Goal: Task Accomplishment & Management: Complete application form

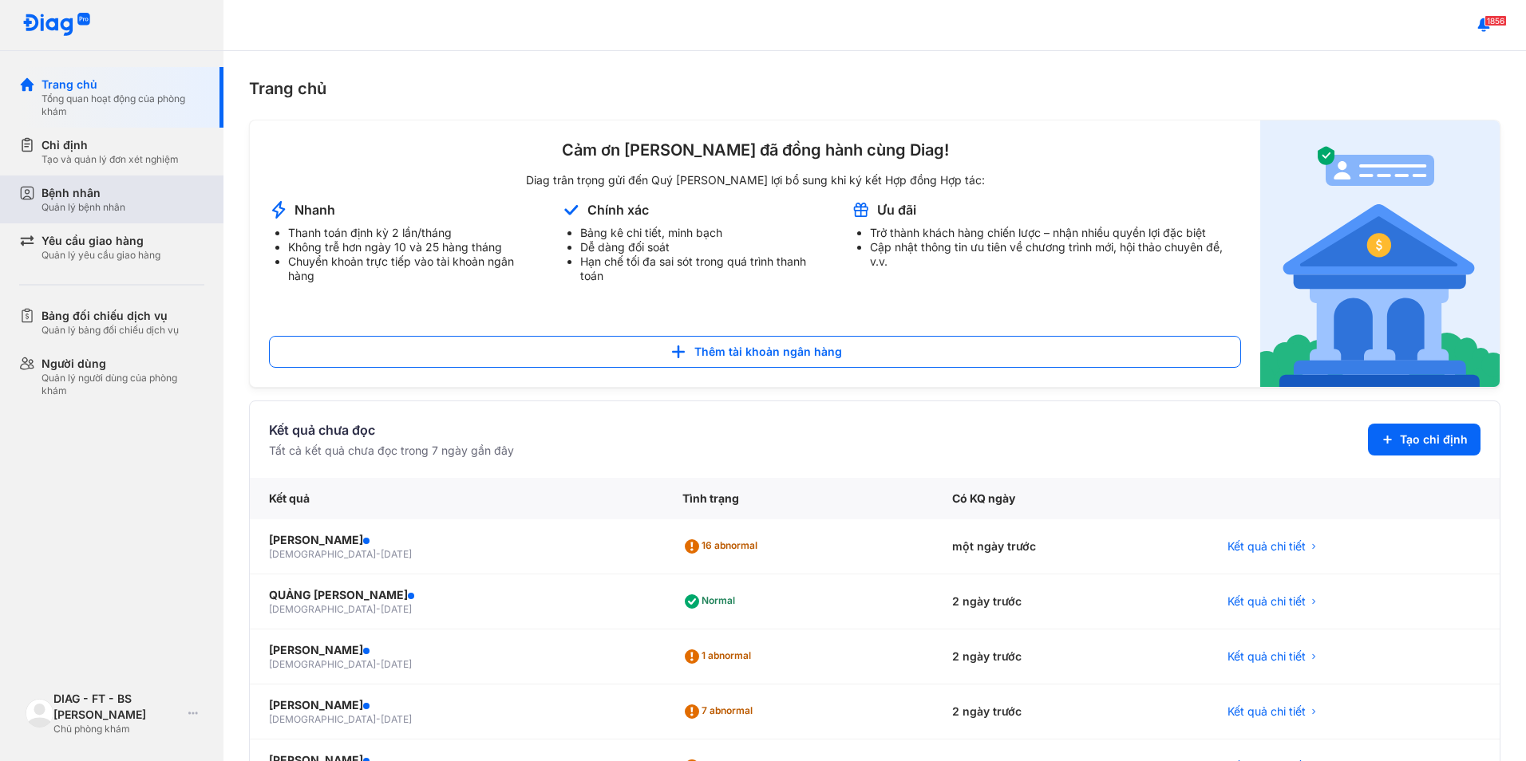
click at [126, 218] on div "Bệnh nhân Quản lý bệnh nhân" at bounding box center [121, 200] width 204 height 48
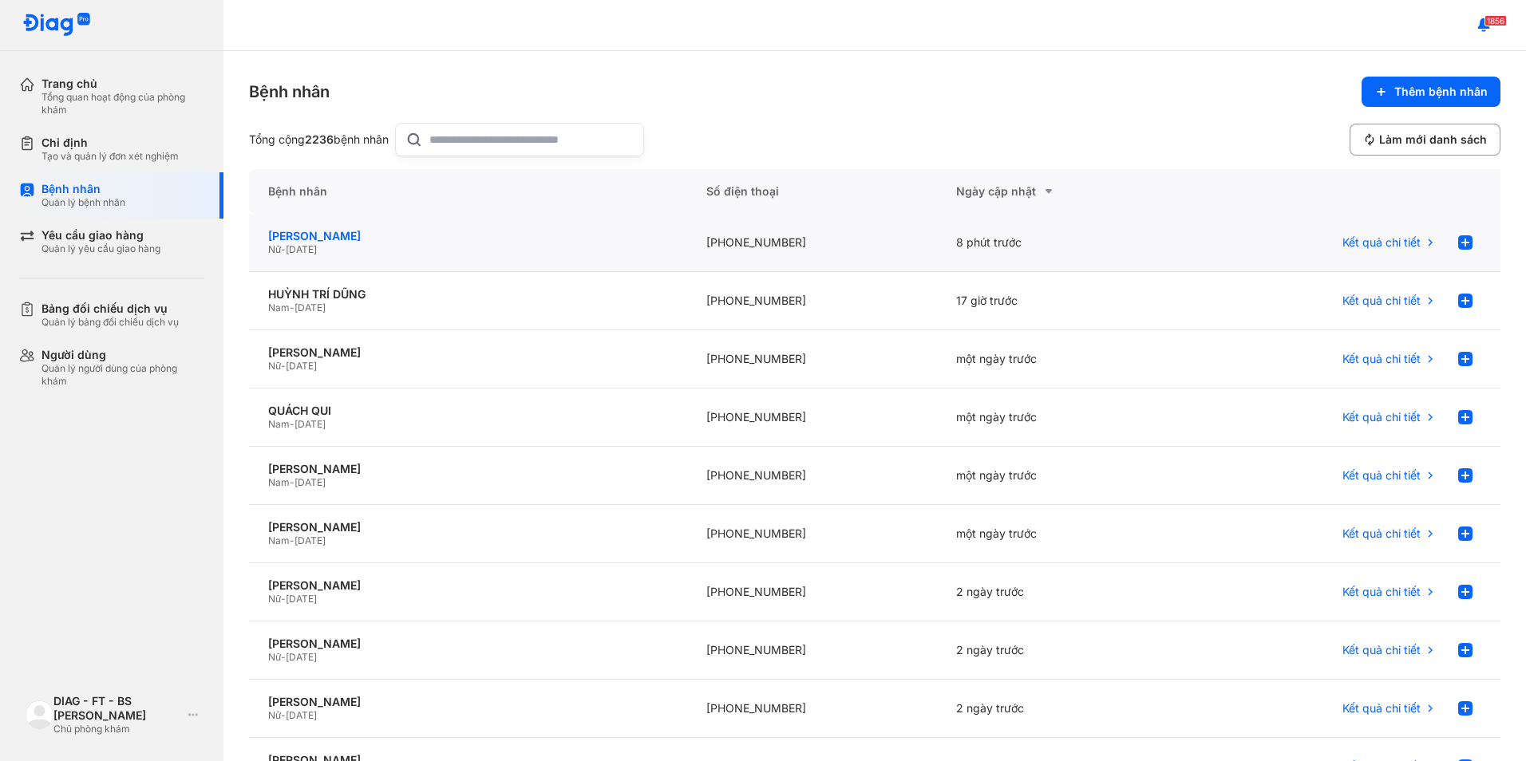
click at [444, 238] on div "[PERSON_NAME]" at bounding box center [468, 236] width 400 height 14
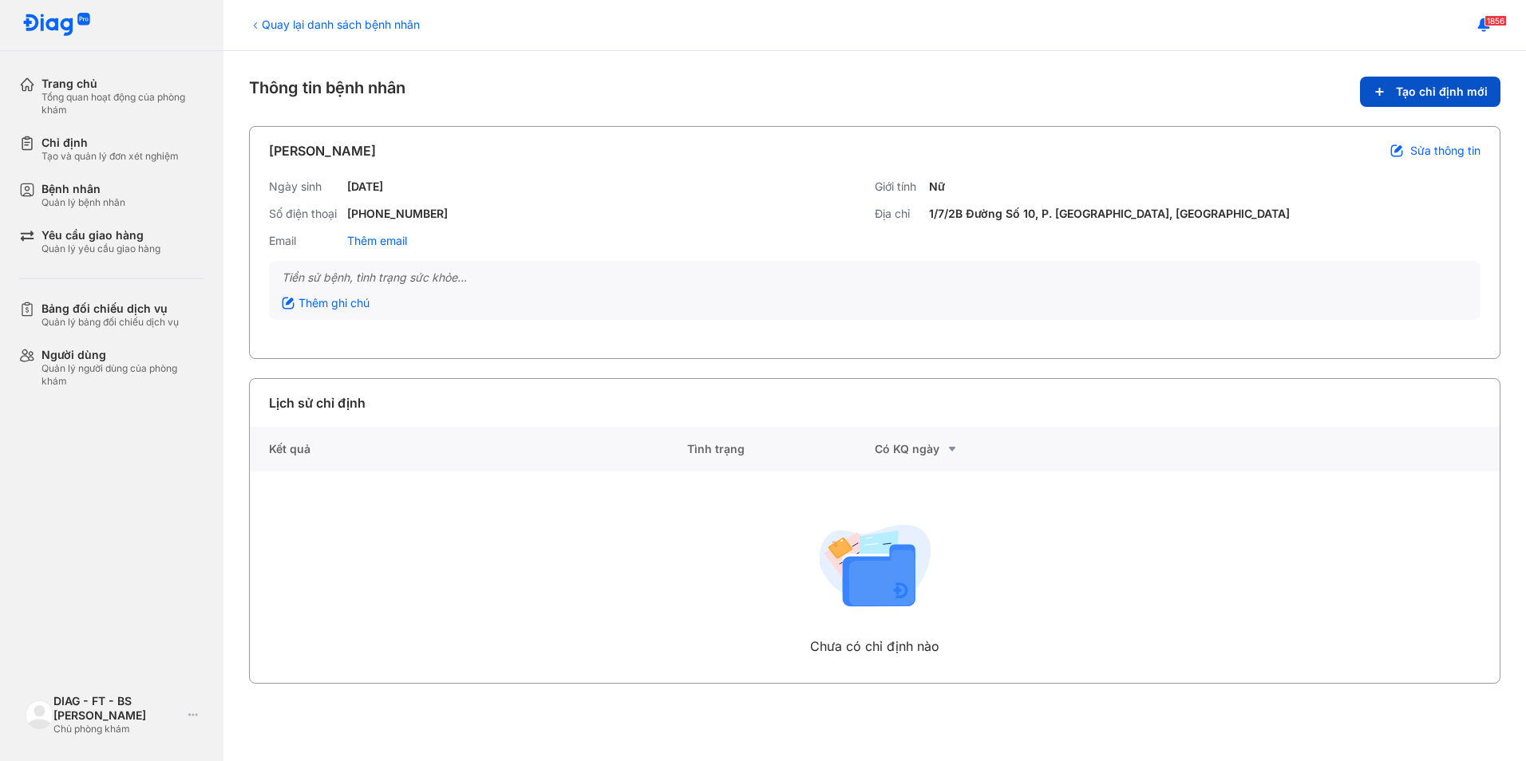
click at [1462, 93] on span "Tạo chỉ định mới" at bounding box center [1442, 92] width 92 height 14
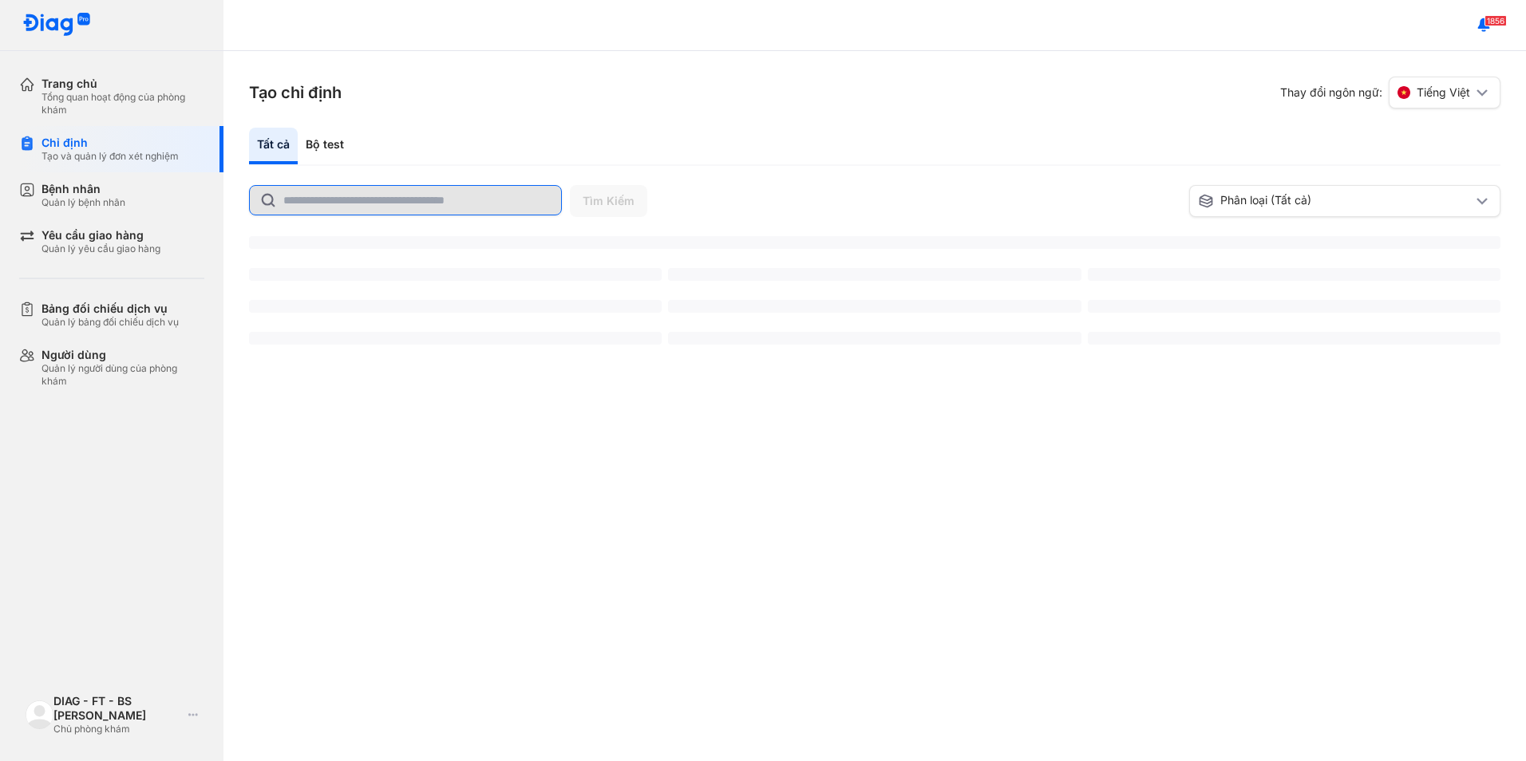
click at [370, 199] on input "text" at bounding box center [417, 200] width 268 height 29
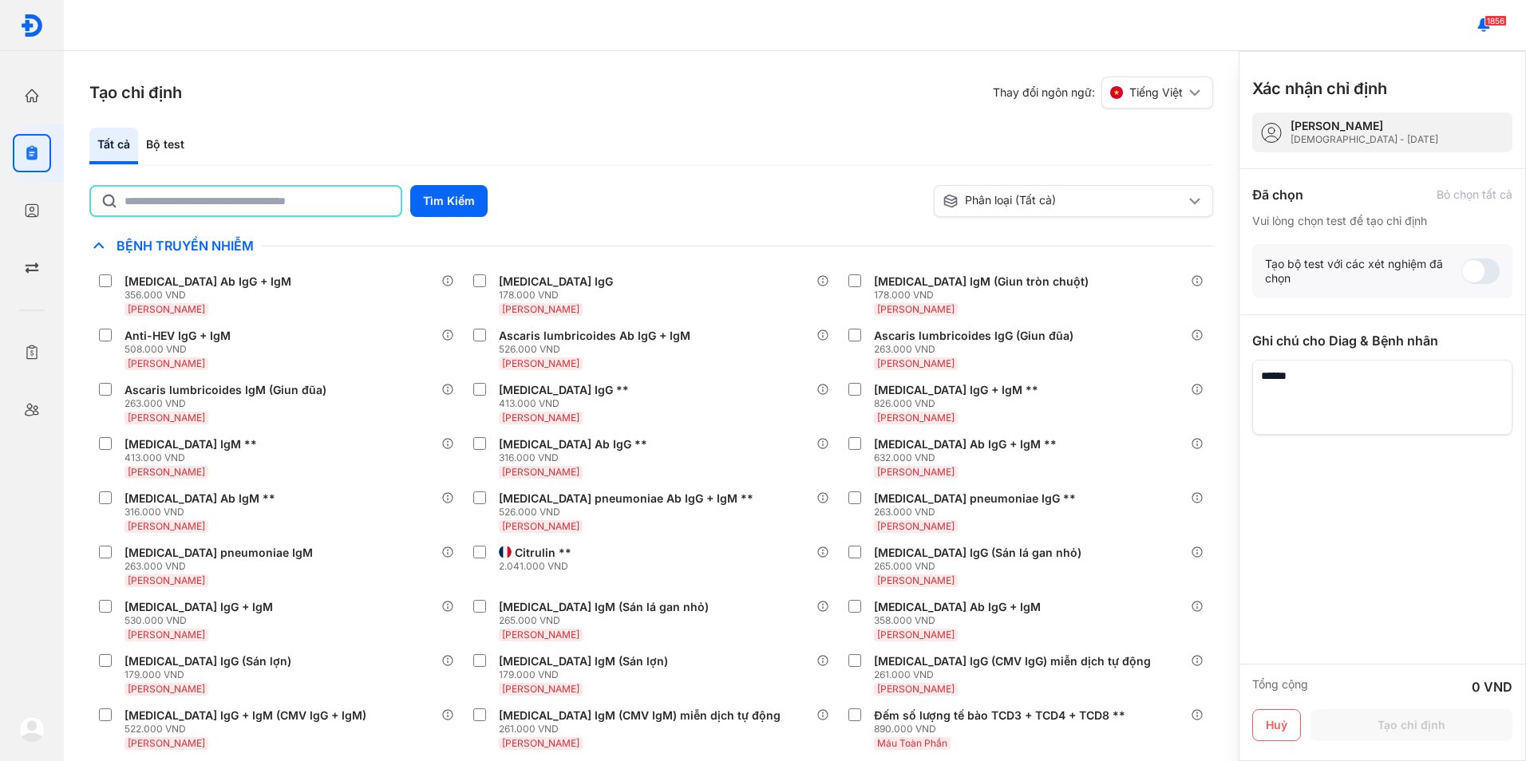
click at [304, 202] on input "text" at bounding box center [257, 201] width 267 height 29
click at [444, 199] on button "Tìm Kiếm" at bounding box center [448, 201] width 77 height 32
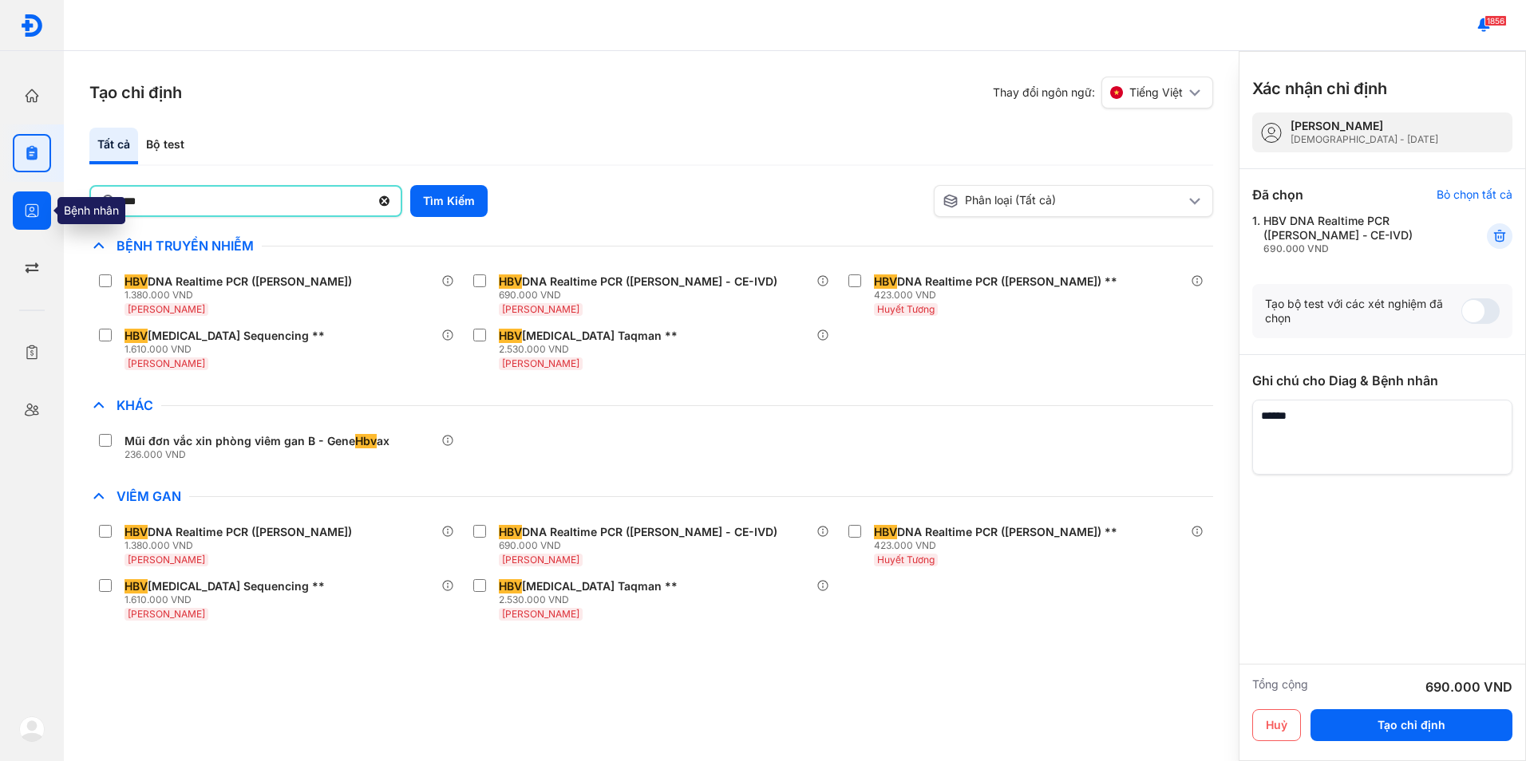
drag, startPoint x: 184, startPoint y: 203, endPoint x: 37, endPoint y: 210, distance: 147.8
click at [37, 210] on div "Trang chủ Tổng quan hoạt động của phòng khám Chỉ định Tạo và quản lý đơn xét ng…" at bounding box center [763, 380] width 1526 height 761
click at [543, 201] on div "*** Tìm Kiếm" at bounding box center [508, 202] width 838 height 34
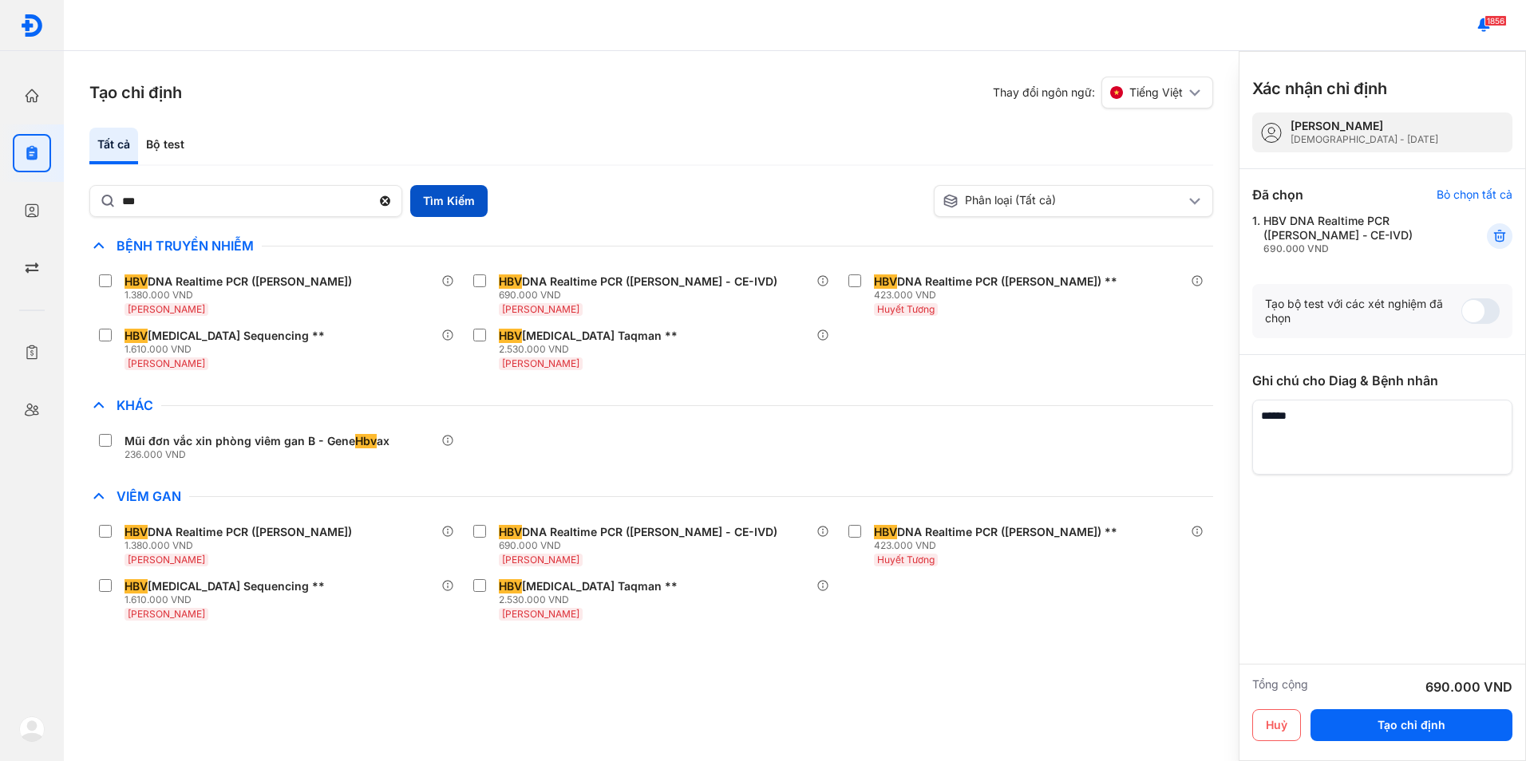
click at [444, 203] on button "Tìm Kiếm" at bounding box center [448, 201] width 77 height 32
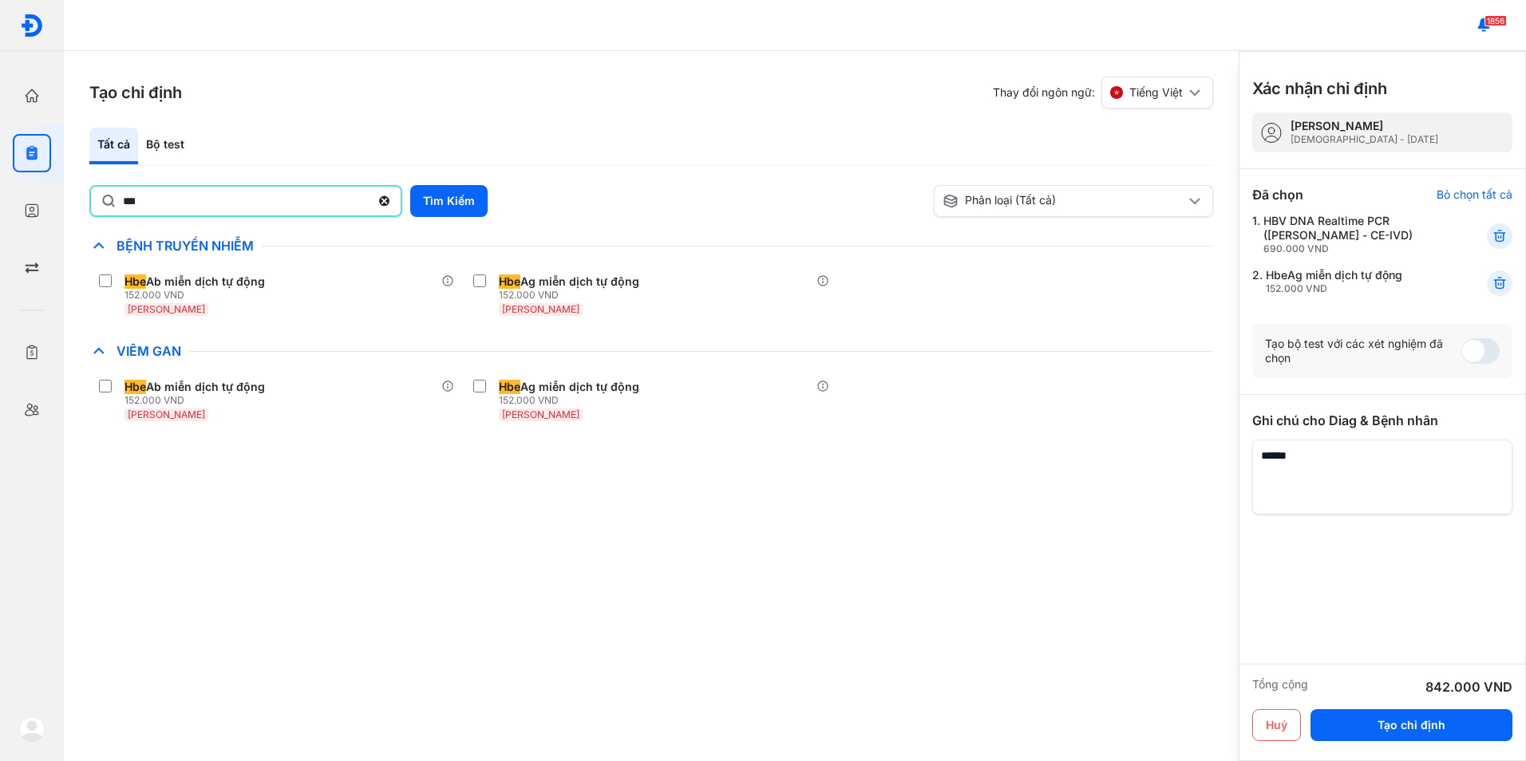
drag, startPoint x: 188, startPoint y: 201, endPoint x: 90, endPoint y: 201, distance: 98.2
click at [90, 201] on div "***" at bounding box center [245, 201] width 313 height 32
click at [123, 201] on input "***" at bounding box center [246, 201] width 247 height 29
click at [164, 136] on div "Bộ test" at bounding box center [165, 146] width 54 height 37
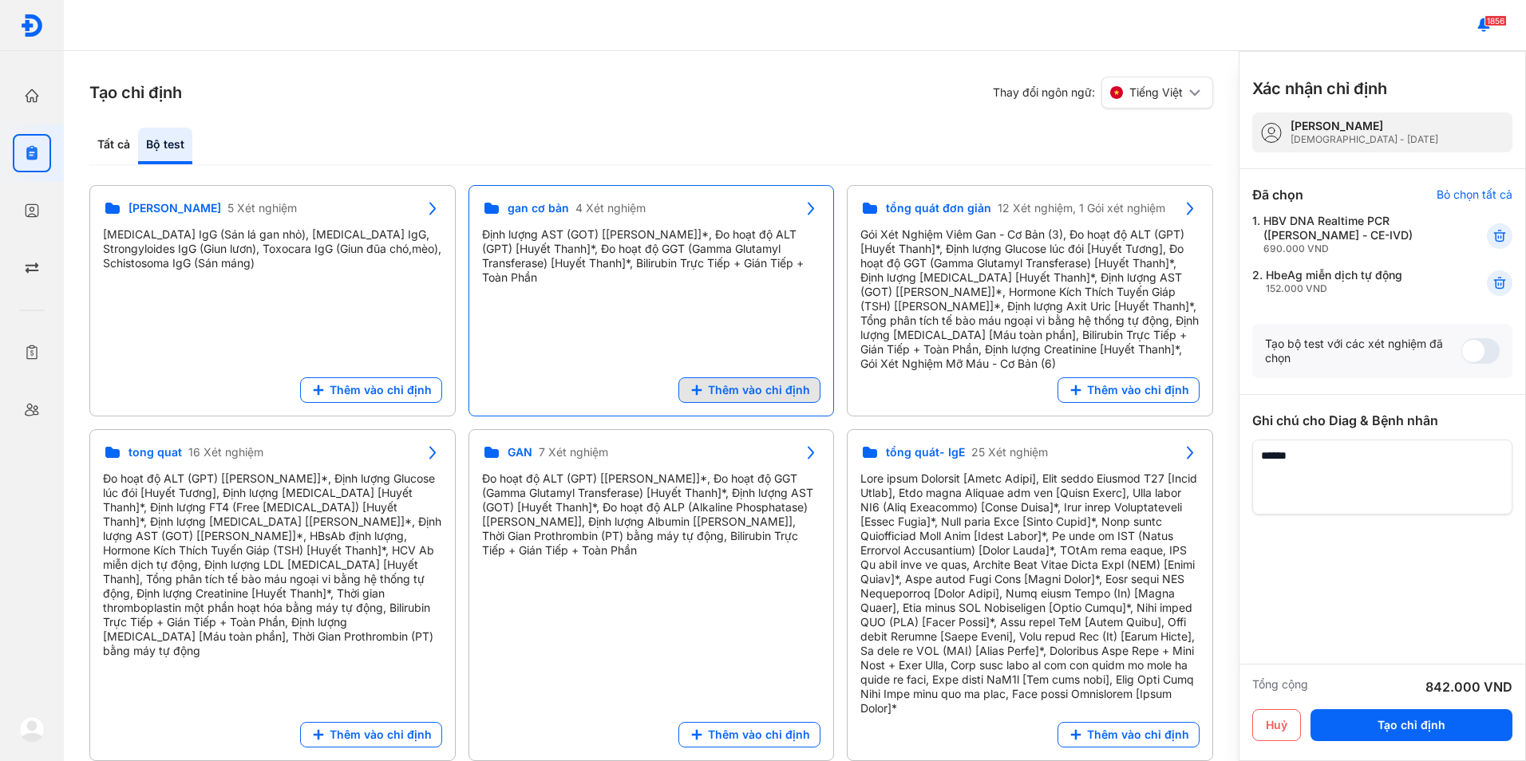
click at [730, 383] on span "Thêm vào chỉ định" at bounding box center [759, 390] width 102 height 14
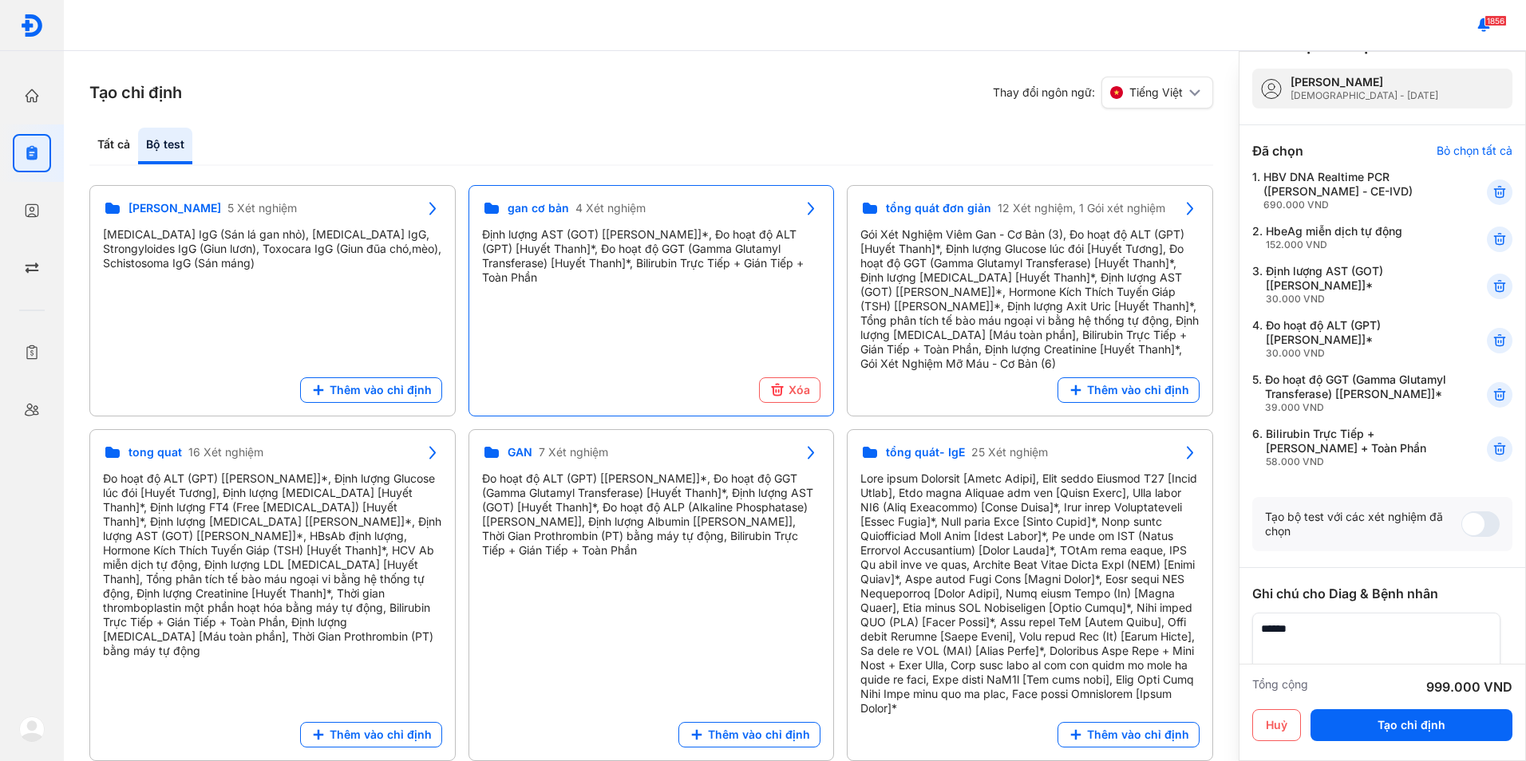
scroll to position [80, 0]
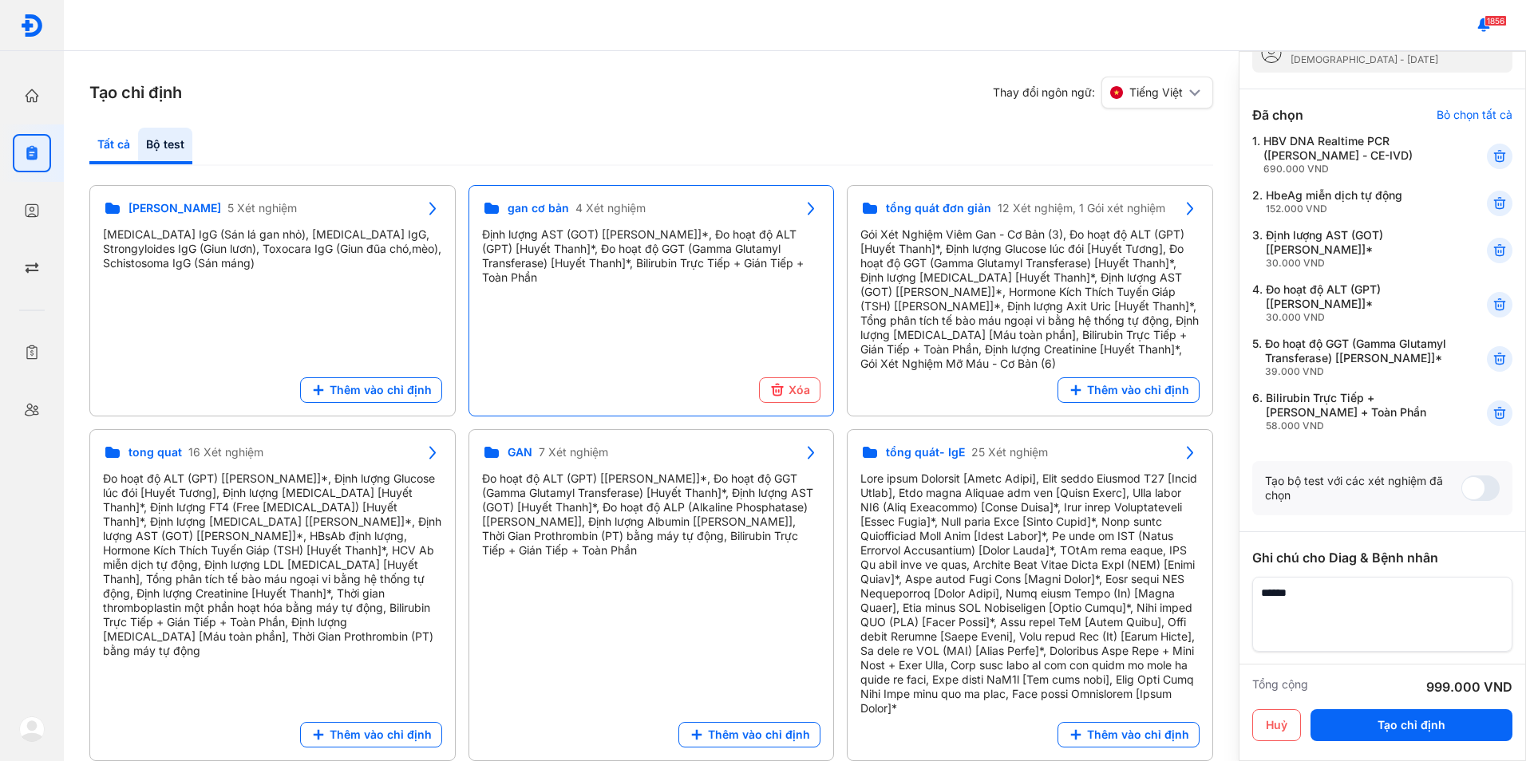
click at [119, 143] on div "Tất cả" at bounding box center [113, 146] width 49 height 37
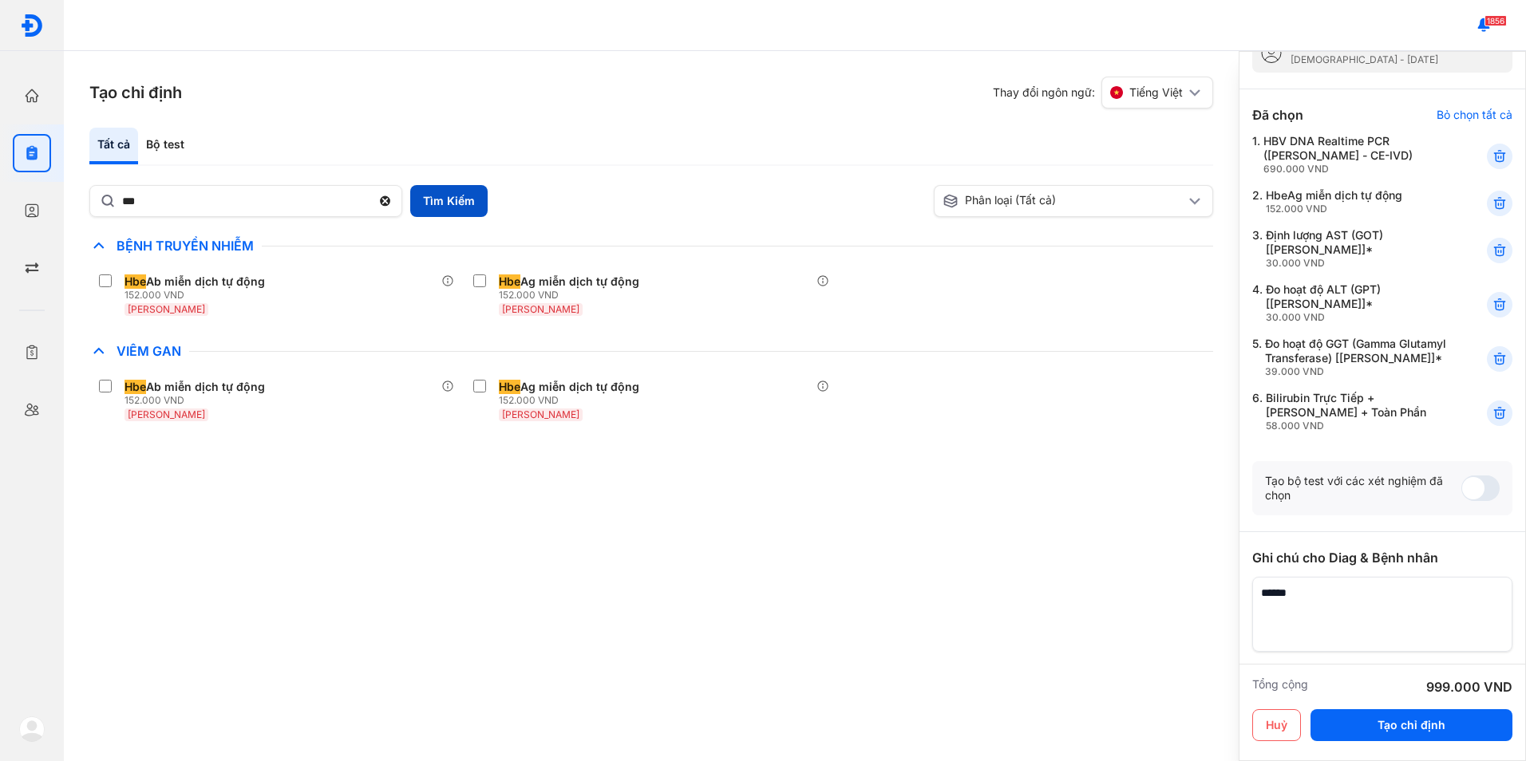
click at [445, 194] on button "Tìm Kiếm" at bounding box center [448, 201] width 77 height 32
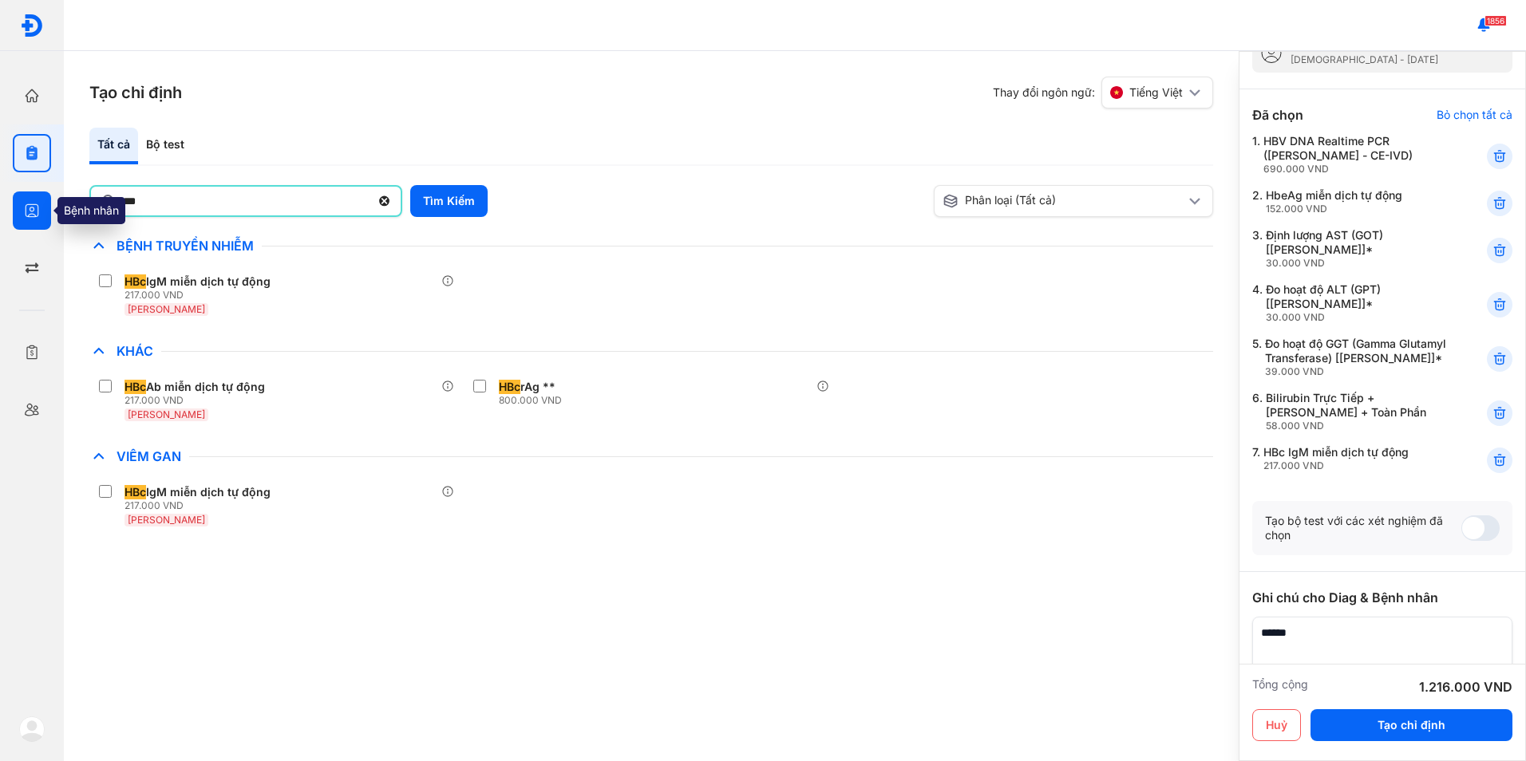
drag, startPoint x: 164, startPoint y: 202, endPoint x: 15, endPoint y: 203, distance: 148.4
click at [18, 203] on div "Trang chủ Tổng quan hoạt động của phòng khám Chỉ định Tạo và quản lý đơn xét ng…" at bounding box center [763, 380] width 1526 height 761
type input "****"
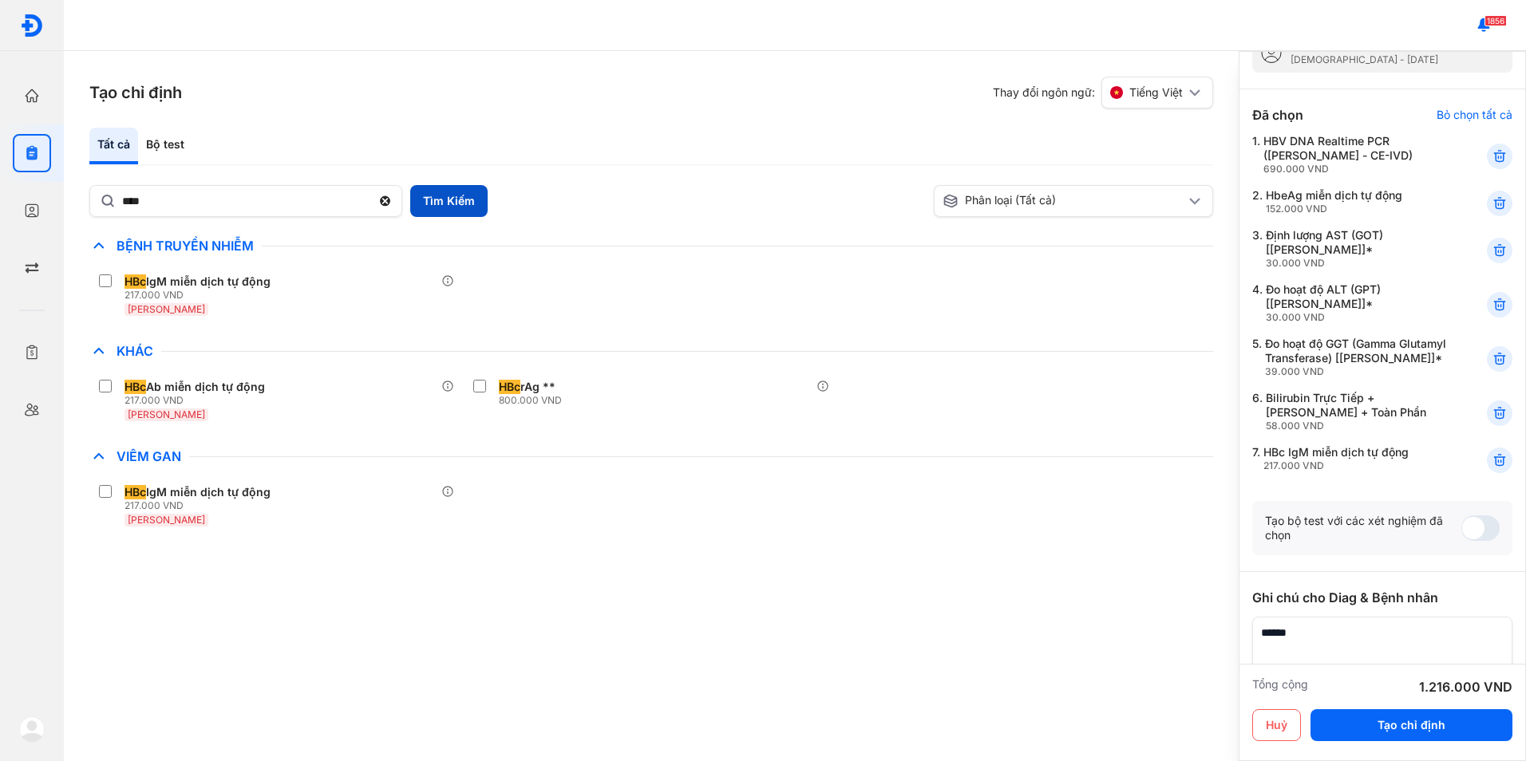
click at [429, 201] on button "Tìm Kiếm" at bounding box center [448, 201] width 77 height 32
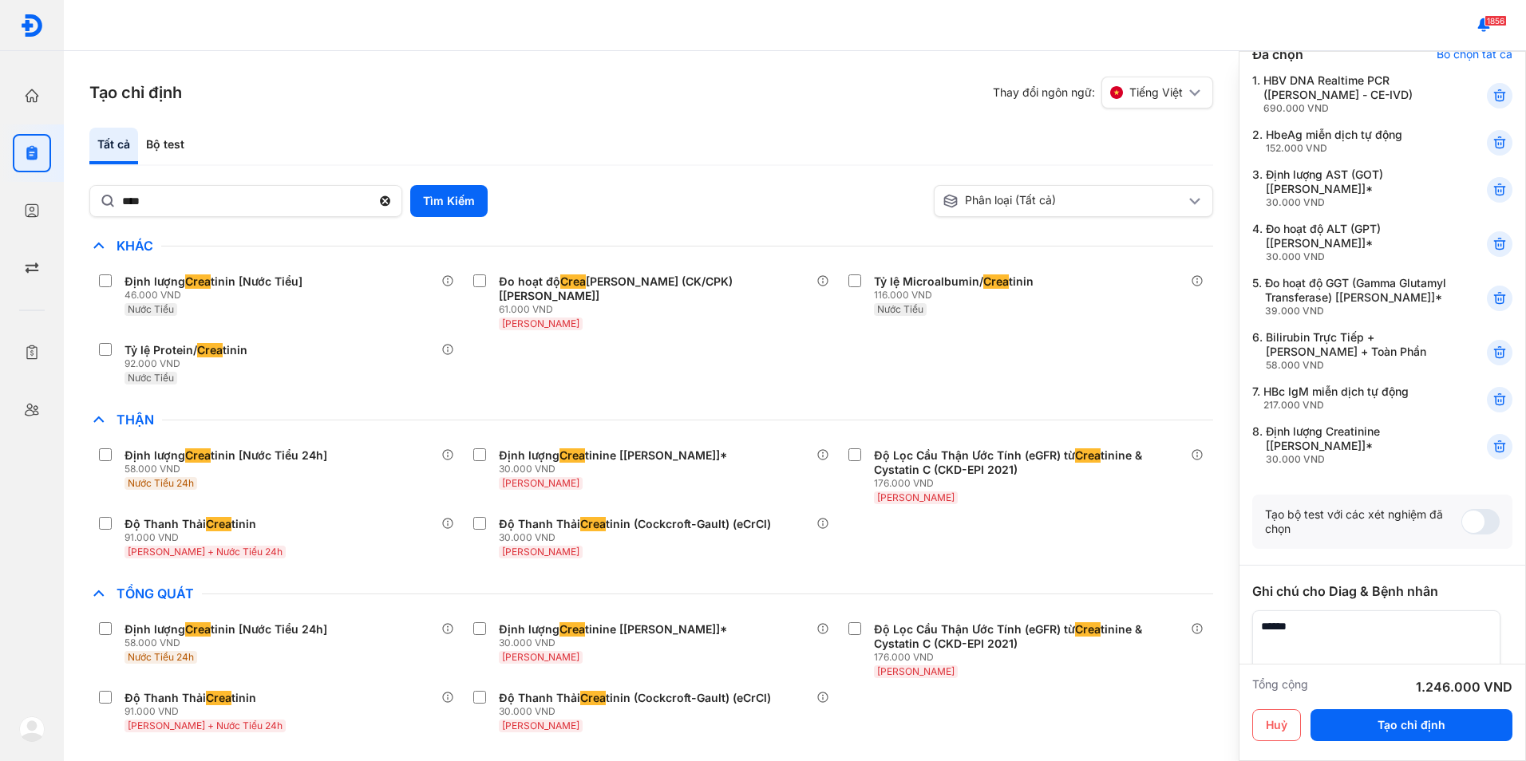
scroll to position [239, 0]
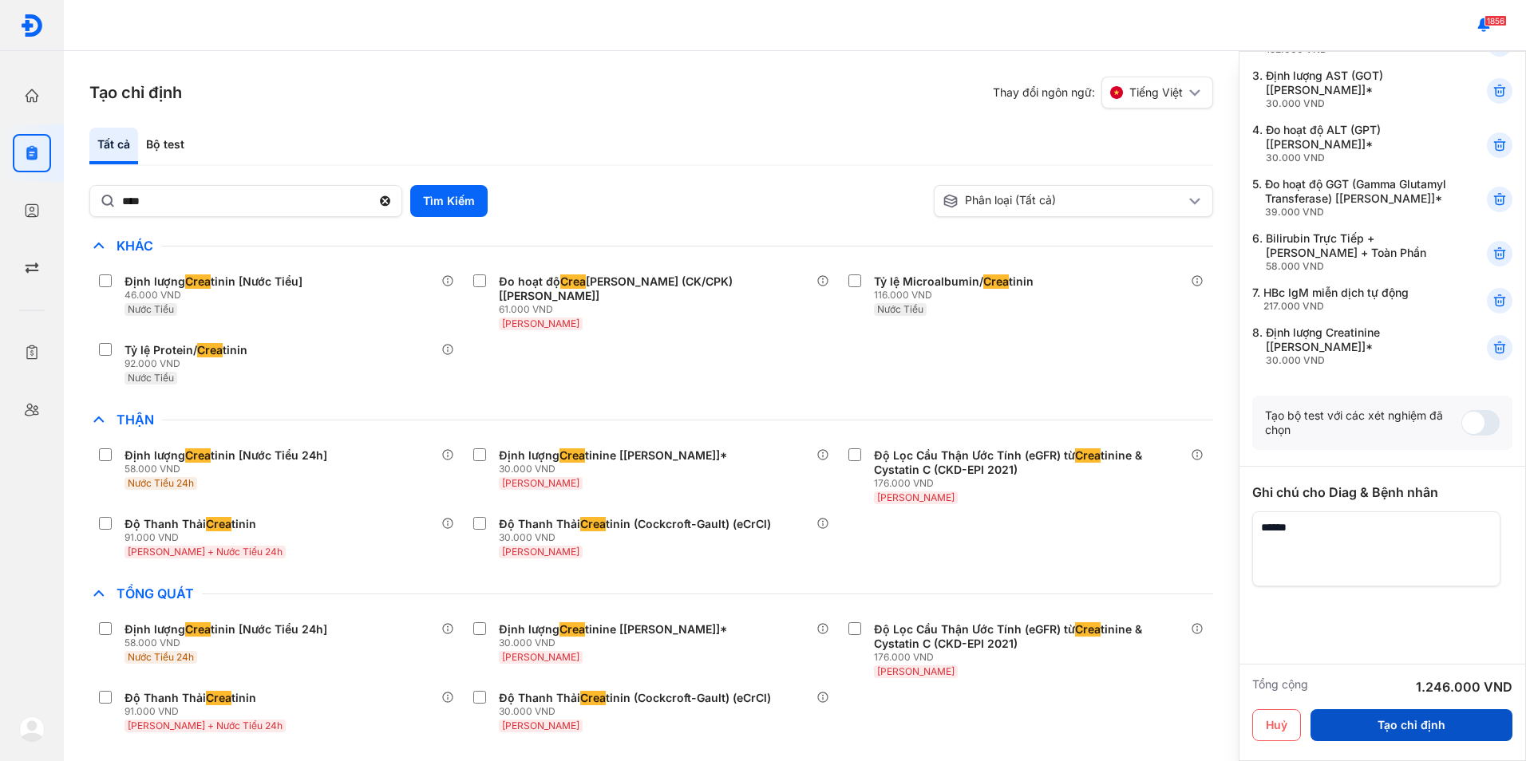
click at [1405, 729] on button "Tạo chỉ định" at bounding box center [1411, 725] width 202 height 32
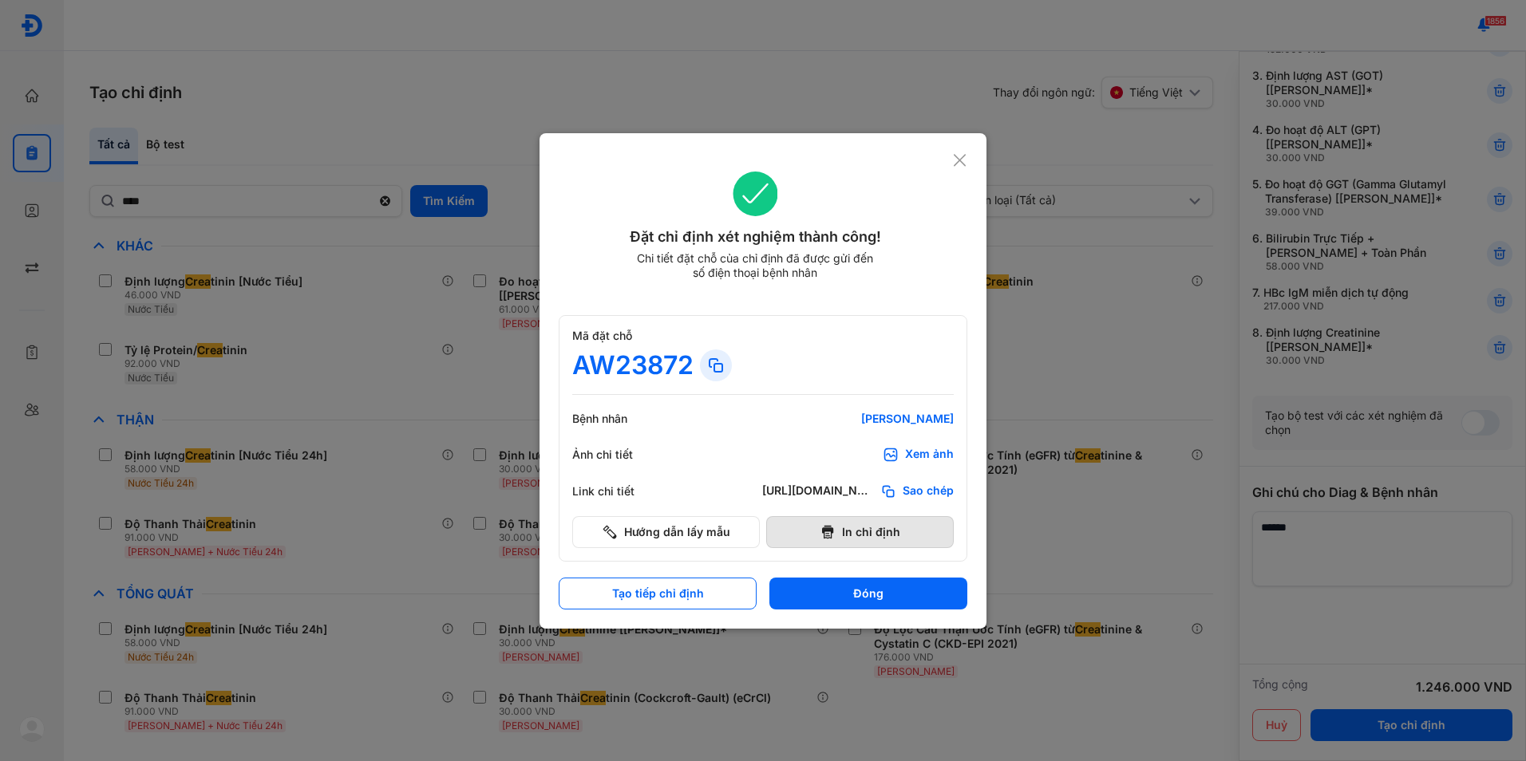
click at [858, 531] on button "In chỉ định" at bounding box center [860, 532] width 188 height 32
